Goal: Task Accomplishment & Management: Manage account settings

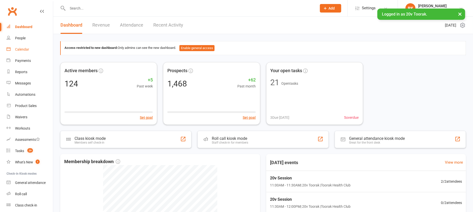
click at [24, 46] on link "Calendar" at bounding box center [30, 49] width 46 height 11
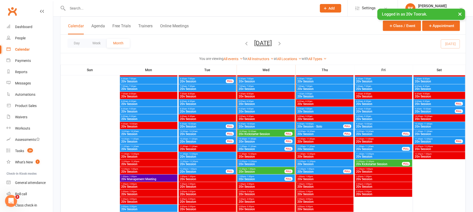
click at [249, 140] on span "20v Session" at bounding box center [261, 141] width 46 height 3
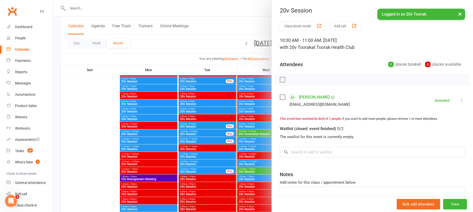
click at [249, 140] on div at bounding box center [263, 106] width 420 height 212
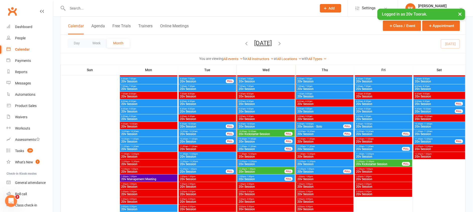
click at [254, 149] on span "20v Session" at bounding box center [261, 149] width 46 height 3
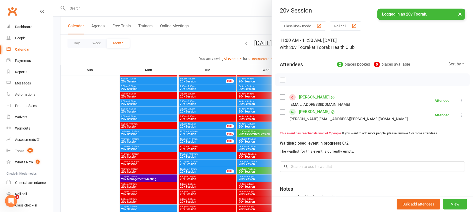
click at [366, 123] on div "Class kiosk mode Roll call 11:00 AM - 11:30 AM, Wednesday, September, 17, 2025 …" at bounding box center [372, 132] width 201 height 222
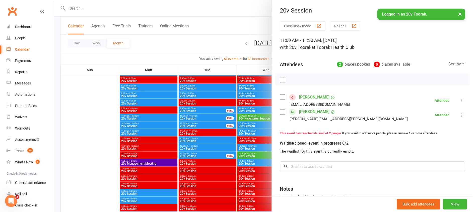
click at [244, 139] on div at bounding box center [263, 106] width 420 height 212
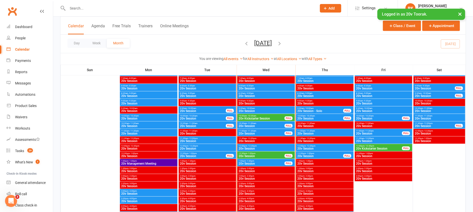
click at [261, 145] on span "12:00pm - 12:30pm" at bounding box center [265, 146] width 55 height 2
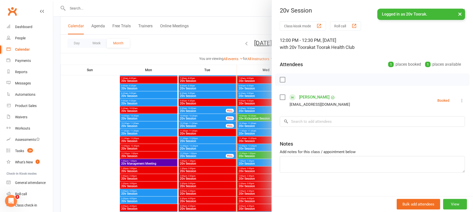
click at [261, 145] on div at bounding box center [263, 106] width 420 height 212
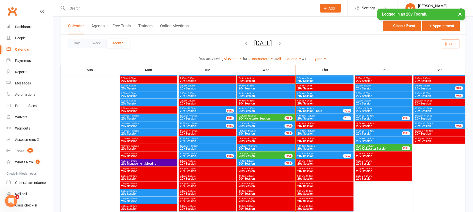
click at [254, 153] on span "- 1:00pm" at bounding box center [251, 154] width 8 height 2
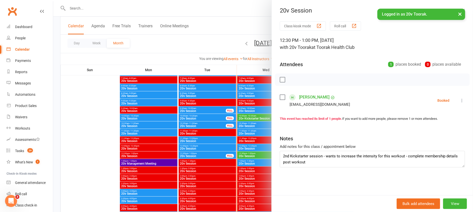
click at [254, 153] on div at bounding box center [263, 106] width 420 height 212
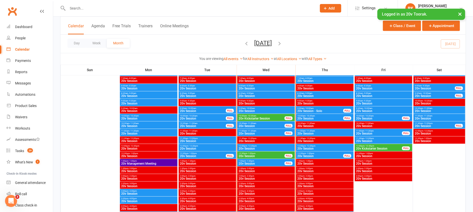
click at [249, 162] on span "20v Session" at bounding box center [261, 163] width 46 height 3
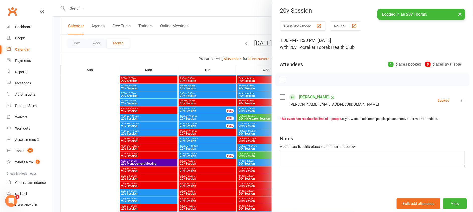
click at [249, 162] on div at bounding box center [263, 106] width 420 height 212
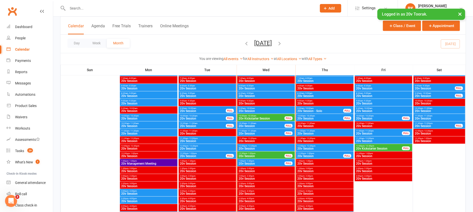
click at [249, 153] on span "- 1:00pm" at bounding box center [251, 154] width 8 height 2
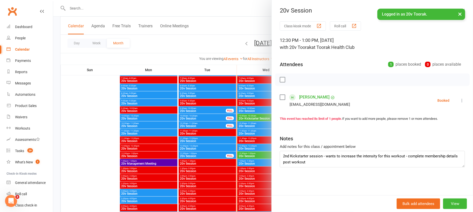
click at [313, 96] on link "[PERSON_NAME]" at bounding box center [314, 97] width 30 height 8
click at [227, 154] on div at bounding box center [263, 106] width 420 height 212
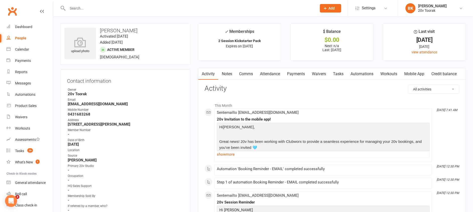
click at [226, 77] on link "Notes" at bounding box center [226, 74] width 17 height 12
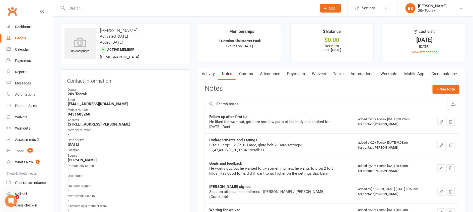
click at [207, 76] on link "Activity" at bounding box center [208, 74] width 20 height 12
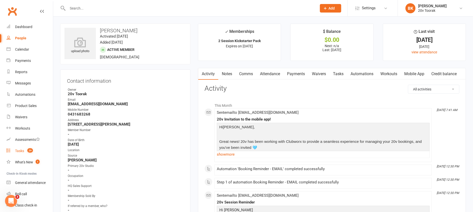
click at [18, 151] on div "Tasks" at bounding box center [19, 151] width 9 height 4
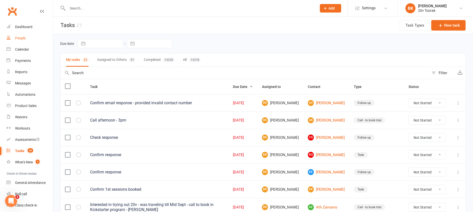
click at [31, 37] on link "People" at bounding box center [30, 38] width 46 height 11
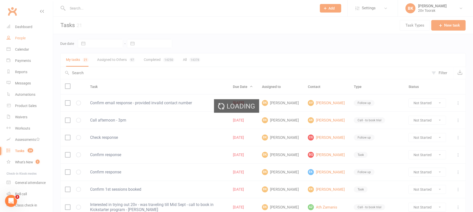
select select "100"
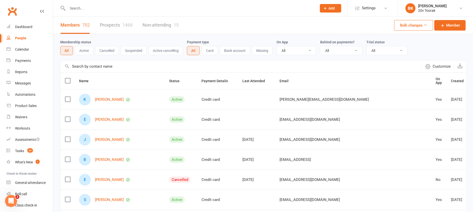
click at [116, 25] on link "Prospects 1468" at bounding box center [116, 25] width 33 height 17
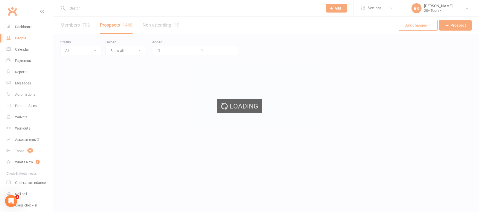
select select "100"
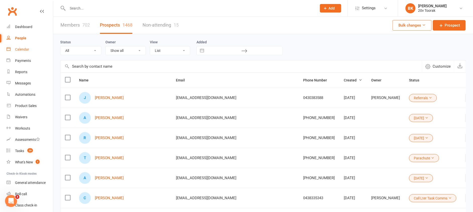
click at [25, 46] on link "Calendar" at bounding box center [30, 49] width 46 height 11
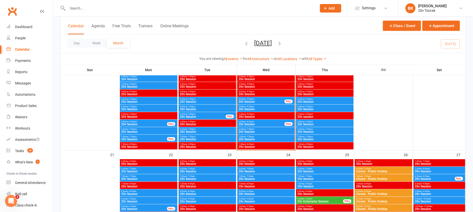
scroll to position [599, 0]
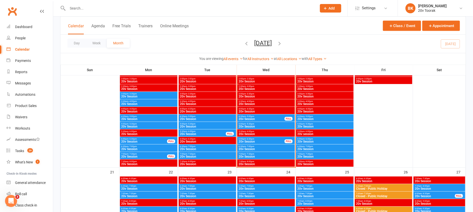
click at [256, 123] on span "5:00pm - 5:30pm" at bounding box center [265, 124] width 55 height 2
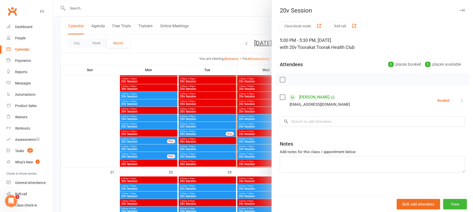
click at [256, 123] on div at bounding box center [263, 106] width 420 height 212
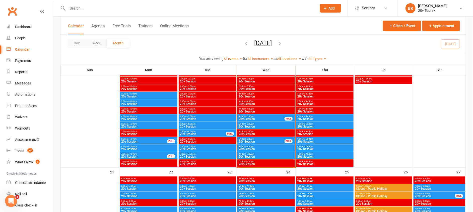
click at [253, 138] on span "- 6:30pm" at bounding box center [250, 139] width 8 height 2
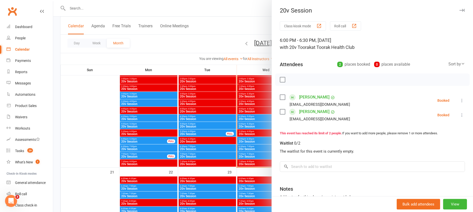
click at [253, 138] on div at bounding box center [263, 106] width 420 height 212
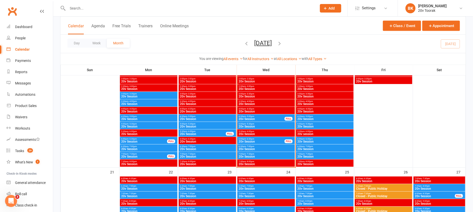
click at [254, 148] on span "20v Session" at bounding box center [265, 149] width 55 height 3
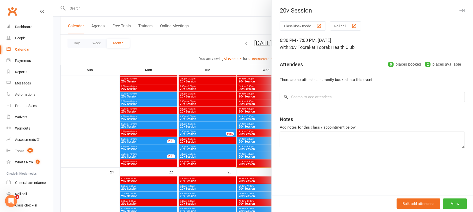
click at [254, 148] on div at bounding box center [263, 106] width 420 height 212
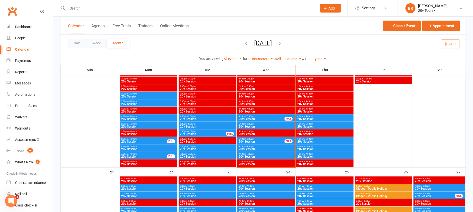
click at [254, 155] on span "7:00pm - 7:30pm" at bounding box center [265, 154] width 55 height 2
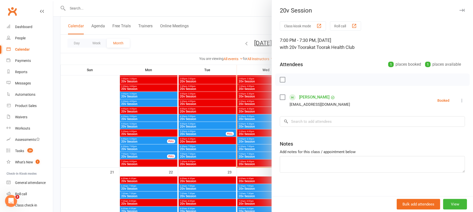
click at [254, 155] on div at bounding box center [263, 106] width 420 height 212
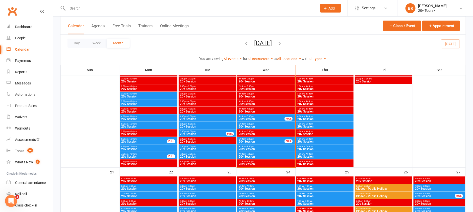
click at [78, 9] on input "text" at bounding box center [189, 8] width 247 height 7
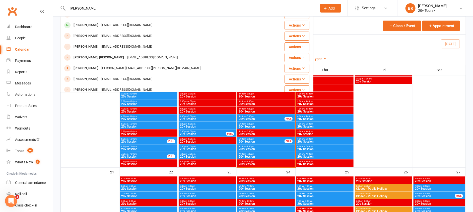
scroll to position [73, 0]
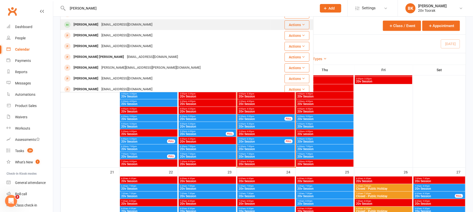
type input "[PERSON_NAME]"
click at [89, 26] on div "[PERSON_NAME]" at bounding box center [86, 24] width 28 height 7
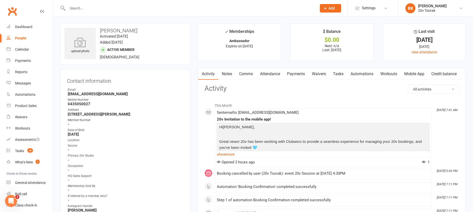
click at [298, 74] on link "Payments" at bounding box center [295, 74] width 25 height 12
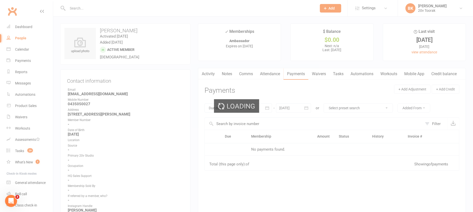
click at [323, 76] on div "Loading" at bounding box center [236, 106] width 473 height 212
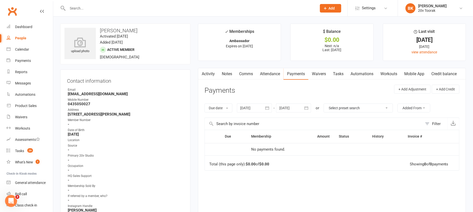
click at [265, 76] on link "Attendance" at bounding box center [269, 74] width 27 height 12
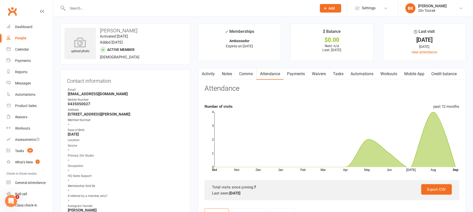
click at [247, 75] on link "Comms" at bounding box center [246, 74] width 21 height 12
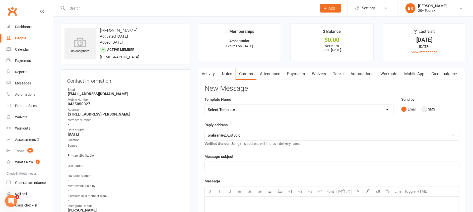
click at [429, 106] on button "SMS" at bounding box center [428, 110] width 14 height 10
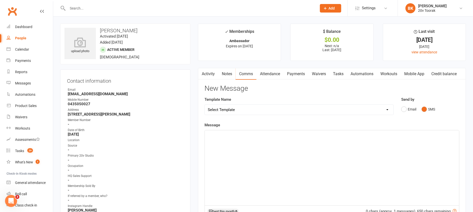
click at [384, 145] on div "﻿" at bounding box center [332, 167] width 254 height 75
click at [413, 75] on link "Mobile App" at bounding box center [414, 74] width 27 height 12
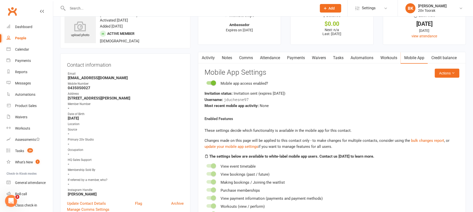
scroll to position [15, 0]
click at [448, 73] on button "Actions" at bounding box center [447, 73] width 25 height 9
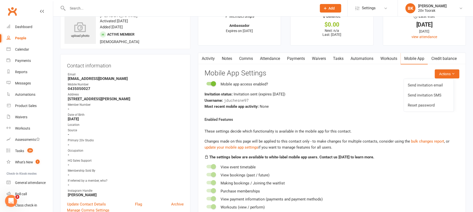
click at [361, 93] on div "Invitation status: Invitation sent (expires [DATE] )" at bounding box center [331, 94] width 255 height 6
click at [361, 61] on link "Automations" at bounding box center [362, 59] width 30 height 12
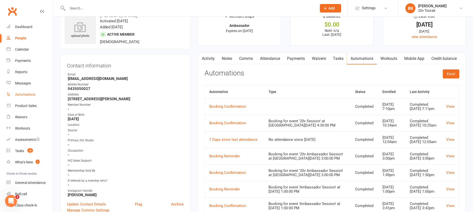
click at [23, 96] on div "Automations" at bounding box center [25, 95] width 20 height 4
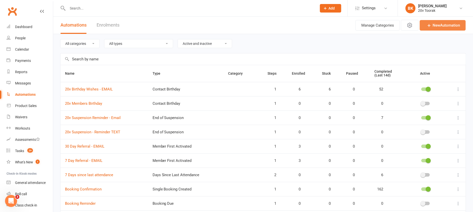
click at [429, 26] on icon at bounding box center [428, 25] width 5 height 5
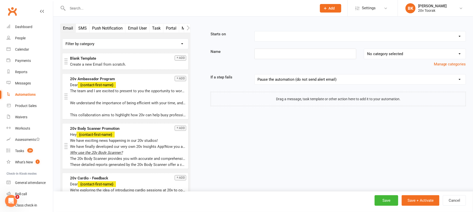
click at [105, 29] on button "Push Notification" at bounding box center [108, 28] width 36 height 9
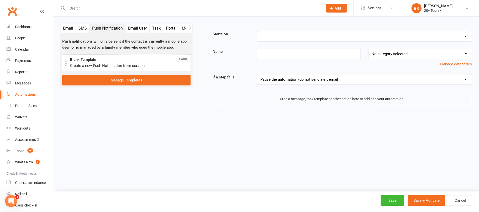
click at [290, 37] on select "Booking Cancelled Booking Due Booking Late-Cancelled Booking Marked Absent Book…" at bounding box center [364, 36] width 214 height 10
select select "1"
click at [257, 31] on select "Booking Cancelled Booking Due Booking Late-Cancelled Booking Marked Absent Book…" at bounding box center [364, 36] width 214 height 10
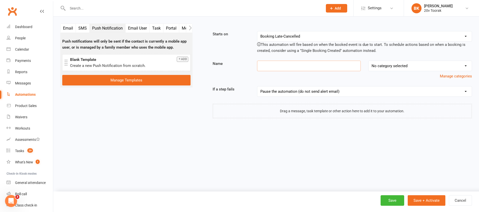
click at [280, 66] on input at bounding box center [309, 66] width 104 height 11
type input "20v Session Reminder - PUSH"
click at [398, 66] on select "No category selected Parachute Payment Failure" at bounding box center [419, 66] width 103 height 10
click at [344, 79] on div "Manage categories" at bounding box center [342, 76] width 267 height 6
click at [181, 62] on button "Add" at bounding box center [183, 59] width 12 height 5
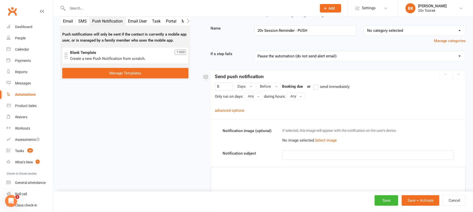
scroll to position [33, 0]
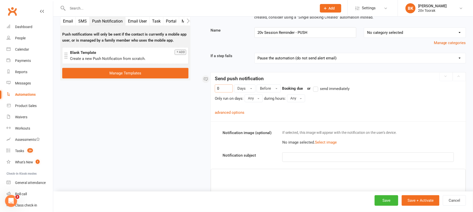
click at [224, 89] on input "0" at bounding box center [224, 89] width 18 height 8
type input "12"
click at [243, 89] on span "Days" at bounding box center [241, 88] width 8 height 5
click at [246, 108] on span "Hours" at bounding box center [243, 109] width 10 height 5
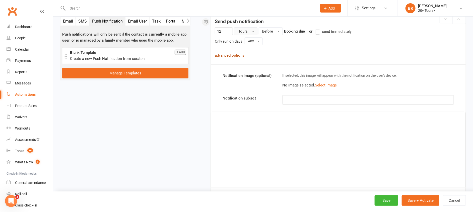
click at [239, 56] on link "advanced options" at bounding box center [230, 55] width 30 height 5
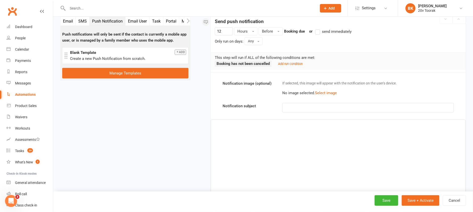
click at [307, 105] on p "﻿" at bounding box center [367, 108] width 165 height 6
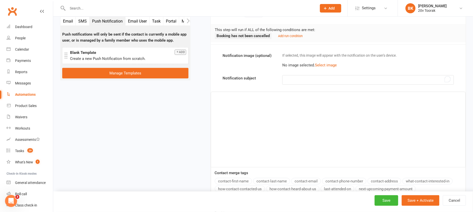
scroll to position [119, 0]
click at [293, 80] on span "20v Reminder" at bounding box center [296, 79] width 23 height 5
click at [293, 110] on div "﻿" at bounding box center [338, 129] width 254 height 75
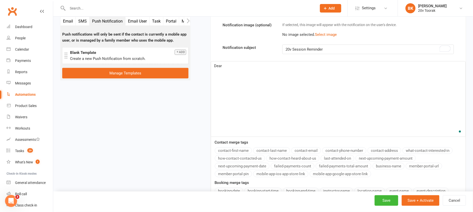
click at [234, 149] on button "contact-first-name" at bounding box center [233, 150] width 37 height 7
click at [17, 91] on link "Automations" at bounding box center [30, 94] width 46 height 11
click at [244, 81] on div "Dear ﻿ {contact-first-name} Friendly reminder of your 20v booking. ﻿" at bounding box center [338, 98] width 254 height 75
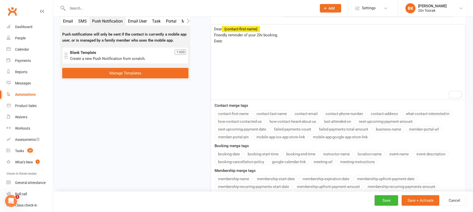
scroll to position [187, 0]
click at [227, 153] on button "booking-date" at bounding box center [229, 153] width 28 height 7
click at [267, 152] on button "booking-start-time" at bounding box center [262, 153] width 37 height 7
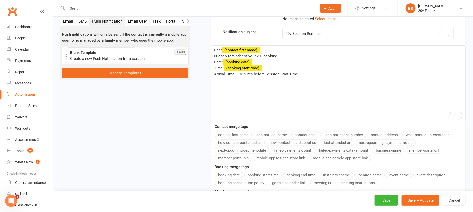
scroll to position [163, 0]
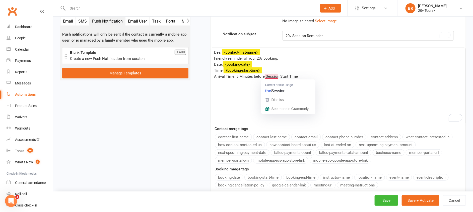
click at [243, 80] on p "﻿" at bounding box center [338, 83] width 248 height 6
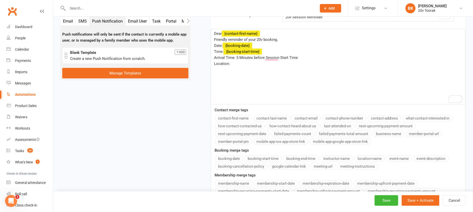
scroll to position [182, 0]
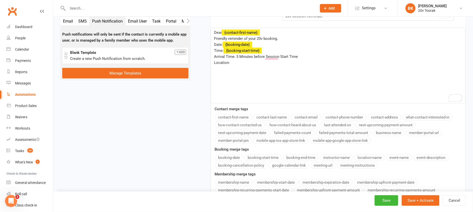
click at [368, 156] on button "location-name" at bounding box center [369, 158] width 31 height 7
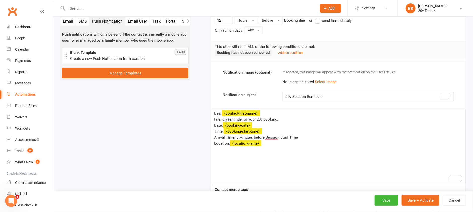
scroll to position [26, 0]
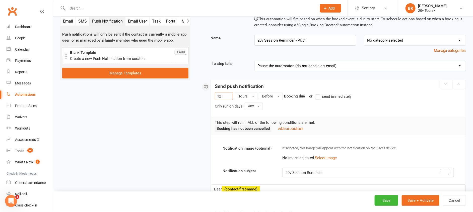
click at [225, 95] on input "12" at bounding box center [224, 96] width 18 height 8
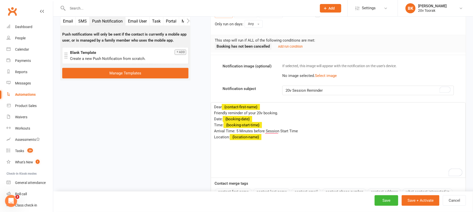
scroll to position [108, 0]
type input "13"
click at [268, 112] on span "Friendly reminder of your 20v booking." at bounding box center [246, 112] width 64 height 5
click at [213, 125] on div "Dear ﻿ {contact-first-name} Friendly reminder of your 20v Wokour. Date: ﻿ {book…" at bounding box center [338, 139] width 254 height 75
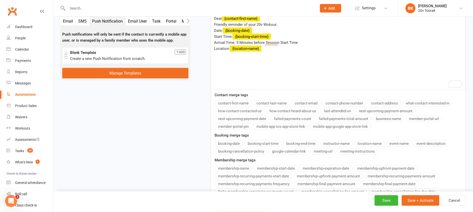
scroll to position [254, 0]
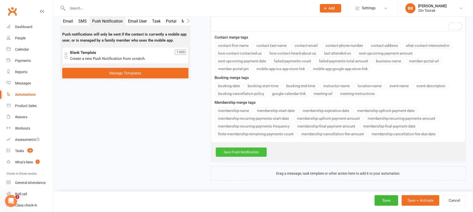
click at [234, 154] on link "Save Push Notification" at bounding box center [241, 152] width 51 height 9
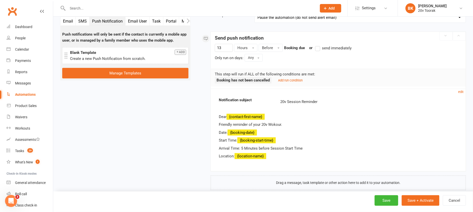
scroll to position [83, 0]
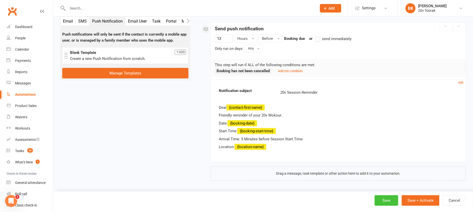
click at [381, 201] on button "Save" at bounding box center [386, 200] width 24 height 11
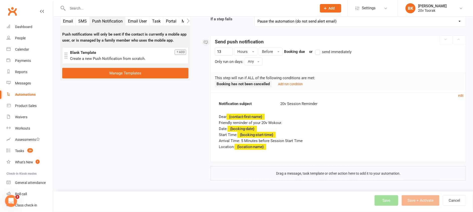
scroll to position [70, 0]
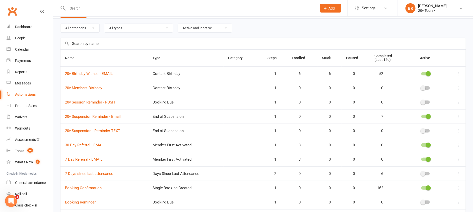
scroll to position [15, 0]
click at [90, 42] on input "text" at bounding box center [262, 44] width 405 height 12
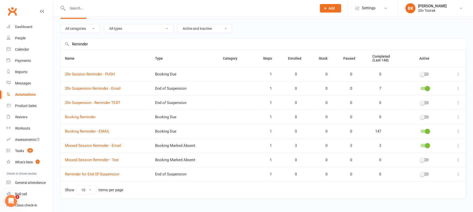
type input "Reminder"
click at [458, 75] on icon at bounding box center [458, 74] width 5 height 5
click at [422, 82] on link "Edit" at bounding box center [431, 84] width 50 height 10
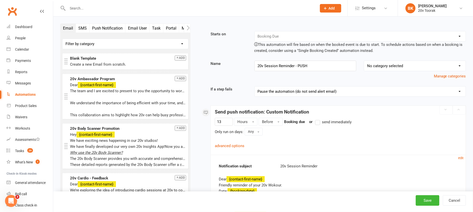
scroll to position [62, 0]
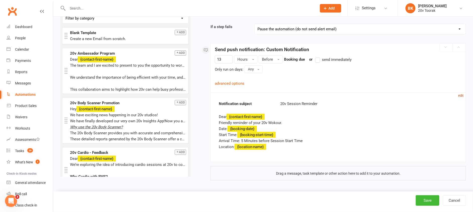
click at [460, 95] on small "edit" at bounding box center [460, 96] width 5 height 4
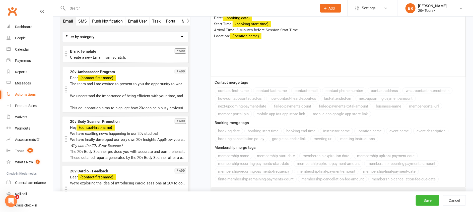
scroll to position [246, 0]
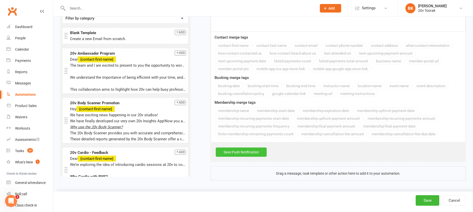
click at [249, 155] on link "Save Push Notification" at bounding box center [241, 152] width 51 height 9
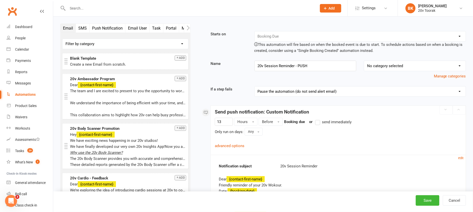
scroll to position [62, 0]
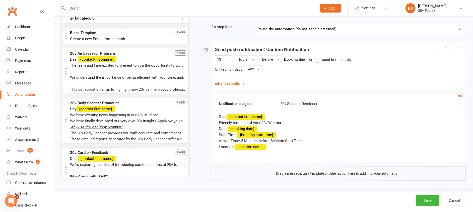
click at [334, 177] on div "Send push notification: Custom Notification 13 Hours Before Booking due or send…" at bounding box center [337, 112] width 255 height 138
click at [323, 172] on div "Send push notification: Custom Notification 13 Hours Before Booking due or send…" at bounding box center [337, 112] width 255 height 138
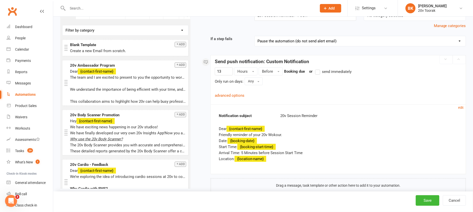
scroll to position [0, 0]
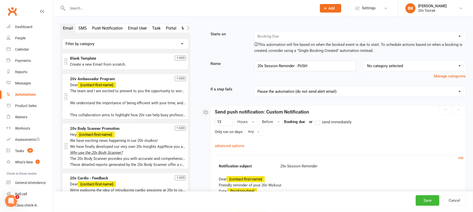
click at [105, 27] on button "Push Notification" at bounding box center [108, 28] width 36 height 9
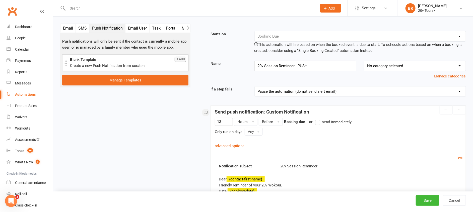
click at [180, 59] on button "Add" at bounding box center [181, 59] width 12 height 5
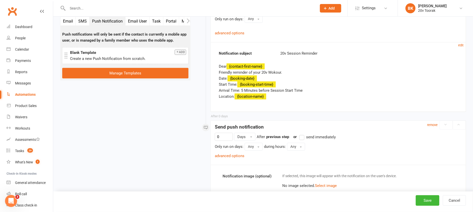
scroll to position [111, 0]
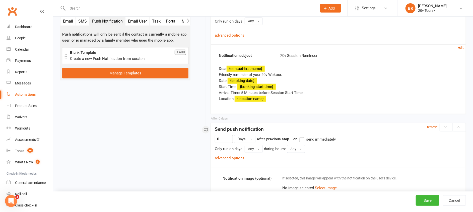
click at [461, 127] on div "remove" at bounding box center [446, 127] width 39 height 9
click at [457, 127] on div "remove" at bounding box center [446, 127] width 39 height 9
click at [446, 125] on div "remove" at bounding box center [446, 127] width 39 height 9
click at [463, 128] on div "remove" at bounding box center [446, 127] width 39 height 9
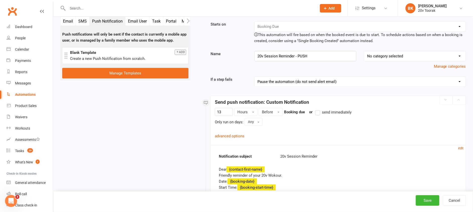
scroll to position [10, 0]
click at [445, 100] on div at bounding box center [452, 100] width 26 height 9
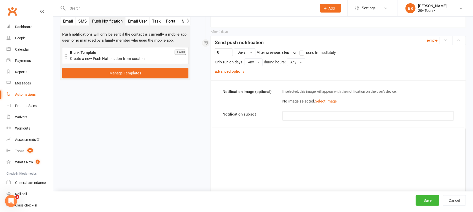
scroll to position [198, 0]
click at [292, 165] on div "﻿" at bounding box center [338, 165] width 254 height 75
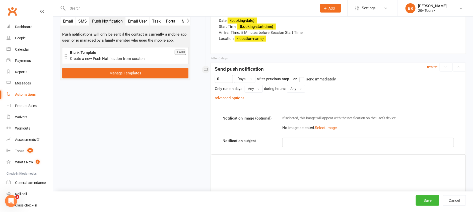
scroll to position [170, 0]
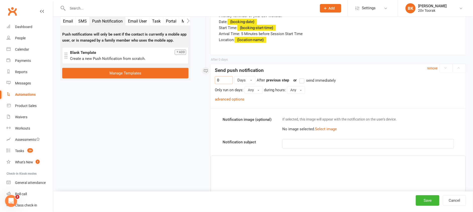
click at [223, 80] on input "0" at bounding box center [224, 80] width 18 height 8
type input "24"
click at [246, 84] on button "Days" at bounding box center [244, 80] width 21 height 8
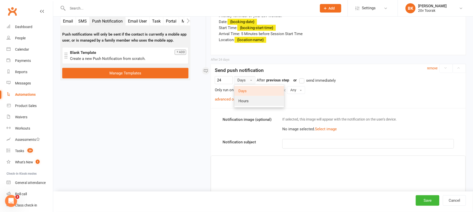
click at [244, 98] on link "Hours" at bounding box center [259, 101] width 50 height 10
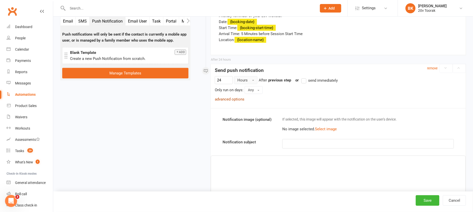
click at [237, 98] on link "advanced options" at bounding box center [230, 99] width 30 height 5
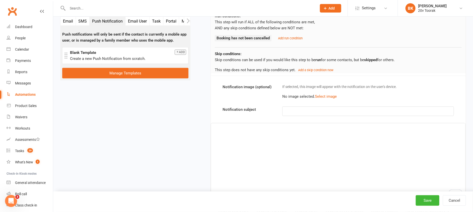
scroll to position [257, 0]
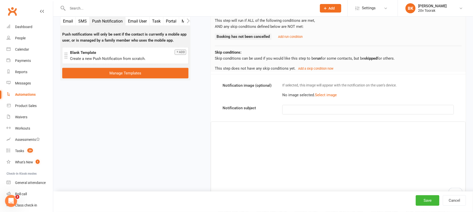
click at [295, 108] on p "﻿" at bounding box center [367, 110] width 165 height 6
click at [292, 132] on div "﻿" at bounding box center [338, 159] width 254 height 75
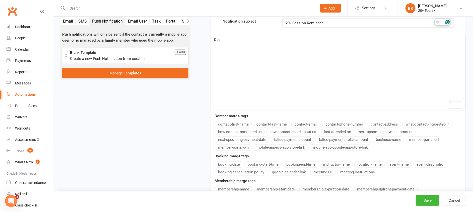
scroll to position [344, 0]
click at [235, 124] on button "contact-first-name" at bounding box center [233, 123] width 37 height 7
click at [256, 44] on span "Friendly reminder of your 20v workout!" at bounding box center [246, 45] width 64 height 5
click at [309, 57] on div "Dear ﻿ {contact-first-name} Friendly reminder of your upcoming 20v workout! ﻿" at bounding box center [338, 71] width 254 height 75
click at [231, 165] on button "booking-date" at bounding box center [229, 164] width 28 height 7
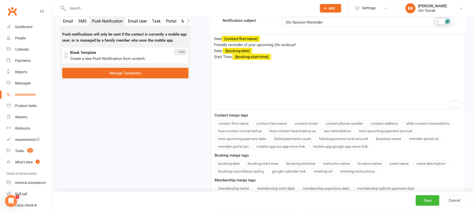
click at [259, 163] on button "booking-start-time" at bounding box center [262, 164] width 37 height 7
click at [366, 163] on button "location-name" at bounding box center [369, 164] width 31 height 7
click at [251, 91] on div "Dear ﻿ {contact-first-name} Friendly reminder of your upcoming 20v workout! Dat…" at bounding box center [338, 71] width 254 height 75
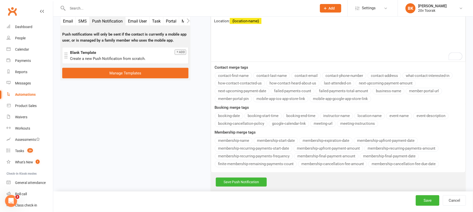
scroll to position [422, 0]
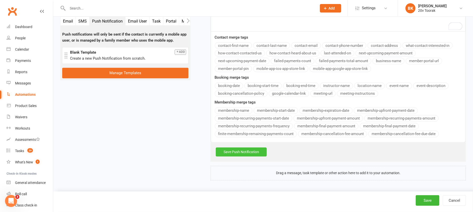
click at [231, 152] on link "Save Push Notification" at bounding box center [241, 152] width 51 height 9
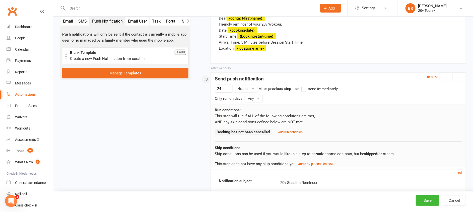
scroll to position [158, 0]
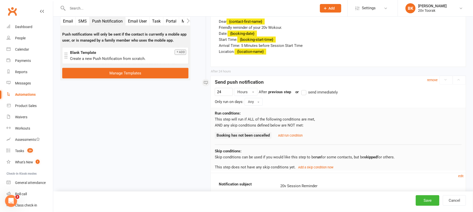
click at [448, 79] on div "remove" at bounding box center [446, 80] width 39 height 9
click at [454, 80] on div "remove" at bounding box center [446, 80] width 39 height 9
click at [459, 80] on div "remove" at bounding box center [446, 80] width 39 height 9
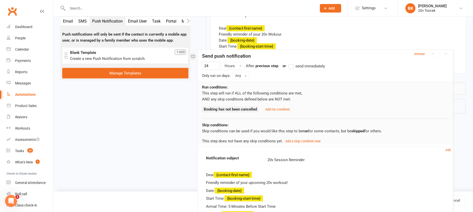
drag, startPoint x: 399, startPoint y: 106, endPoint x: 382, endPoint y: 59, distance: 49.2
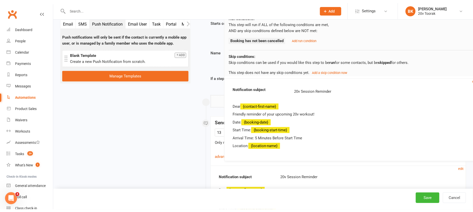
scroll to position [0, 0]
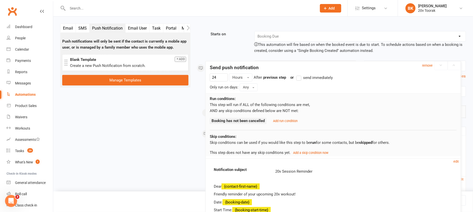
drag, startPoint x: 352, startPoint y: 118, endPoint x: 347, endPoint y: 70, distance: 48.9
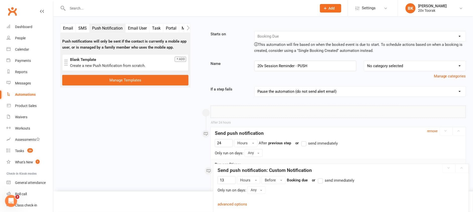
drag, startPoint x: 332, startPoint y: 110, endPoint x: 335, endPoint y: 169, distance: 58.5
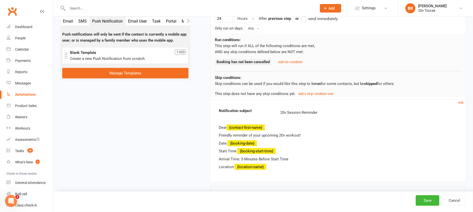
scroll to position [251, 0]
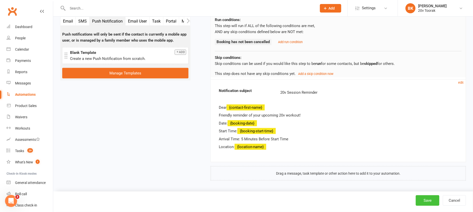
click at [426, 196] on button "Save" at bounding box center [428, 200] width 24 height 11
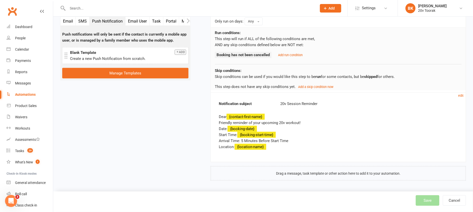
scroll to position [238, 0]
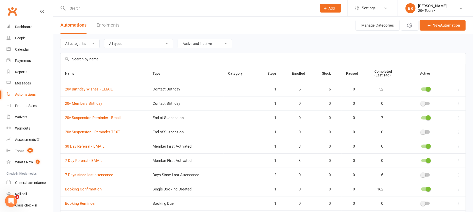
click at [92, 60] on input "text" at bounding box center [262, 59] width 405 height 12
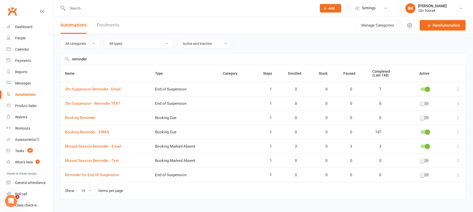
type input "reminder"
click at [458, 119] on icon at bounding box center [458, 117] width 5 height 5
click at [417, 126] on link "Edit" at bounding box center [431, 128] width 50 height 10
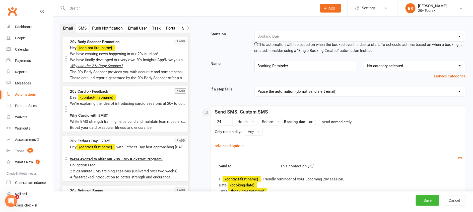
scroll to position [50, 0]
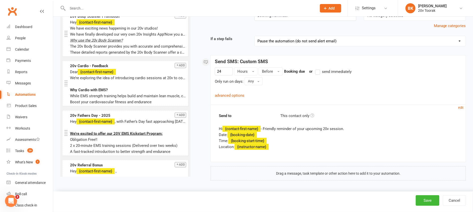
click at [28, 95] on div "Automations" at bounding box center [25, 95] width 21 height 4
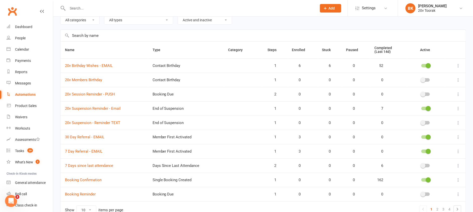
scroll to position [25, 0]
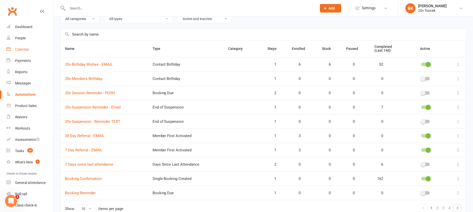
click at [24, 47] on div "Calendar" at bounding box center [22, 49] width 14 height 4
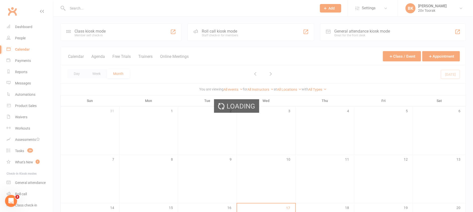
click at [25, 82] on div "Loading" at bounding box center [236, 106] width 473 height 212
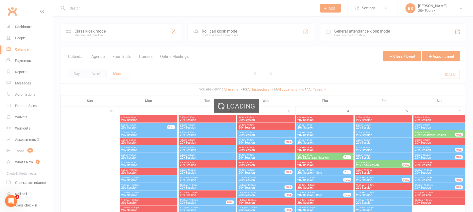
click at [23, 85] on div "Loading" at bounding box center [236, 106] width 473 height 212
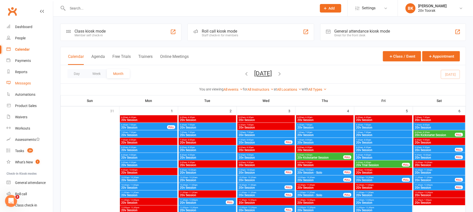
click at [23, 84] on div "Messages" at bounding box center [23, 83] width 16 height 4
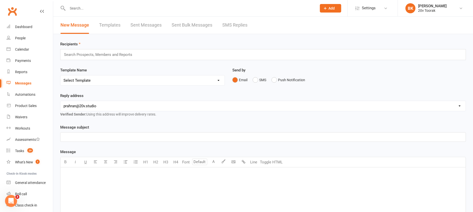
click at [238, 29] on link "SMS Replies" at bounding box center [234, 25] width 25 height 17
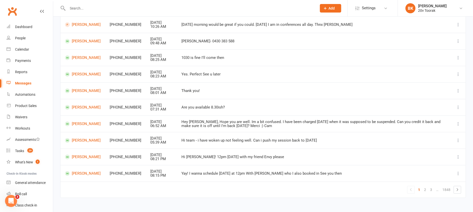
scroll to position [72, 0]
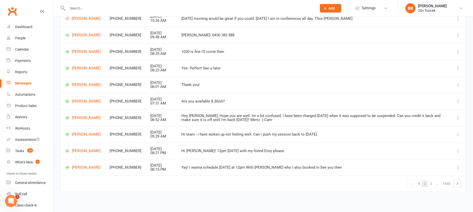
click at [426, 183] on link "2" at bounding box center [425, 183] width 6 height 7
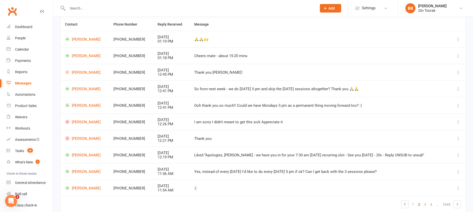
scroll to position [47, 0]
click at [426, 205] on link "3" at bounding box center [425, 204] width 6 height 7
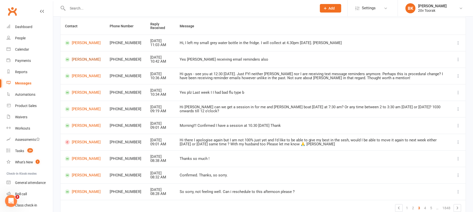
click at [77, 57] on link "Chad Shelton" at bounding box center [83, 59] width 36 height 5
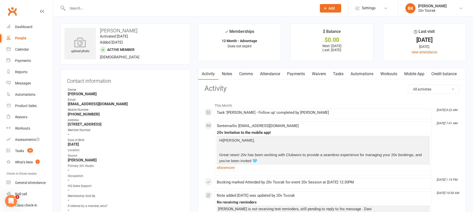
click at [337, 75] on link "Tasks" at bounding box center [338, 74] width 18 height 12
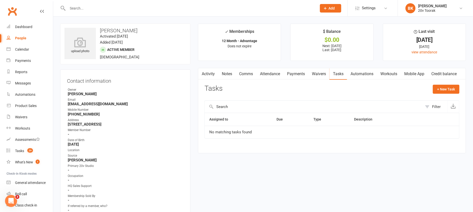
click at [233, 74] on link "Notes" at bounding box center [226, 74] width 17 height 12
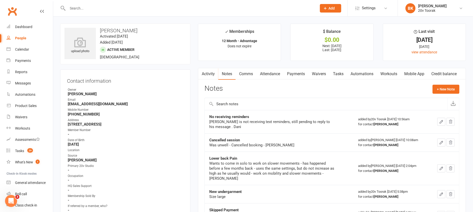
click at [245, 75] on link "Comms" at bounding box center [246, 74] width 21 height 12
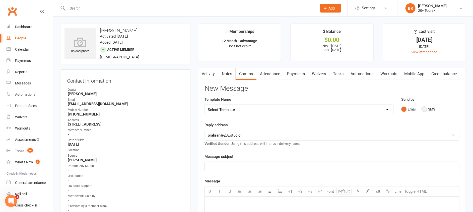
click at [432, 110] on button "SMS" at bounding box center [428, 110] width 14 height 10
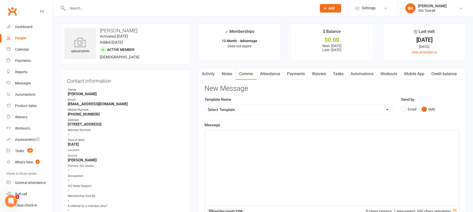
click at [397, 134] on p "﻿" at bounding box center [332, 135] width 248 height 6
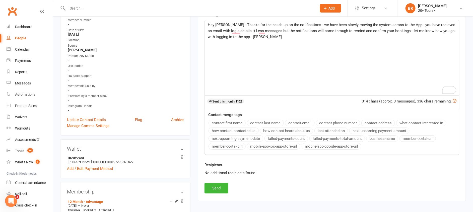
scroll to position [111, 0]
click at [217, 181] on div "Recipients No additional recipients found." at bounding box center [332, 171] width 262 height 21
click at [217, 186] on button "Send" at bounding box center [216, 187] width 24 height 11
